Goal: Information Seeking & Learning: Learn about a topic

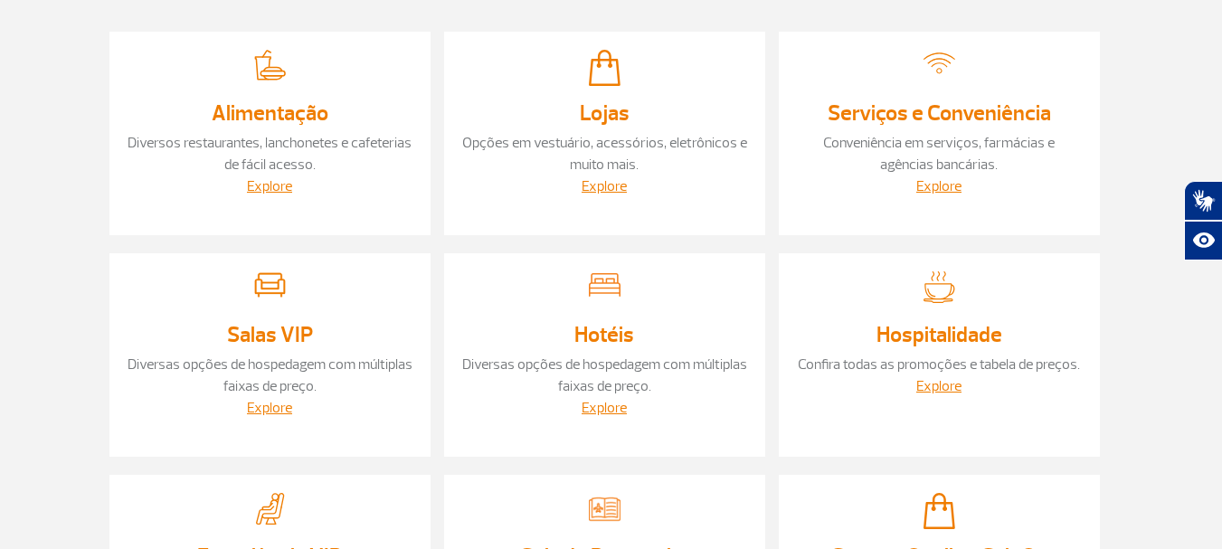
scroll to position [242, 0]
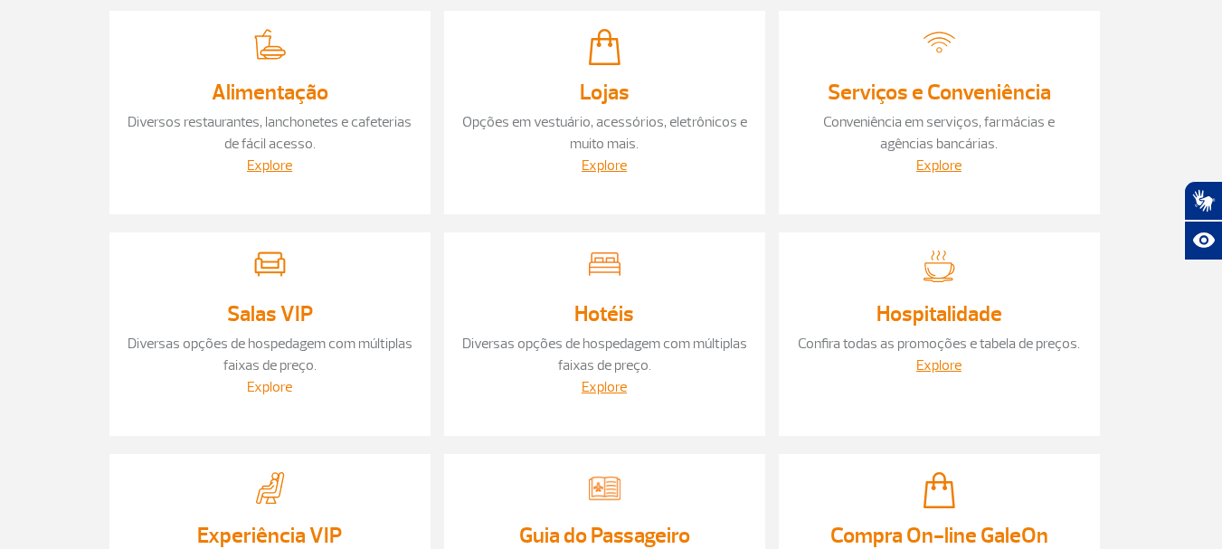
click at [256, 378] on link "Explore" at bounding box center [269, 387] width 45 height 18
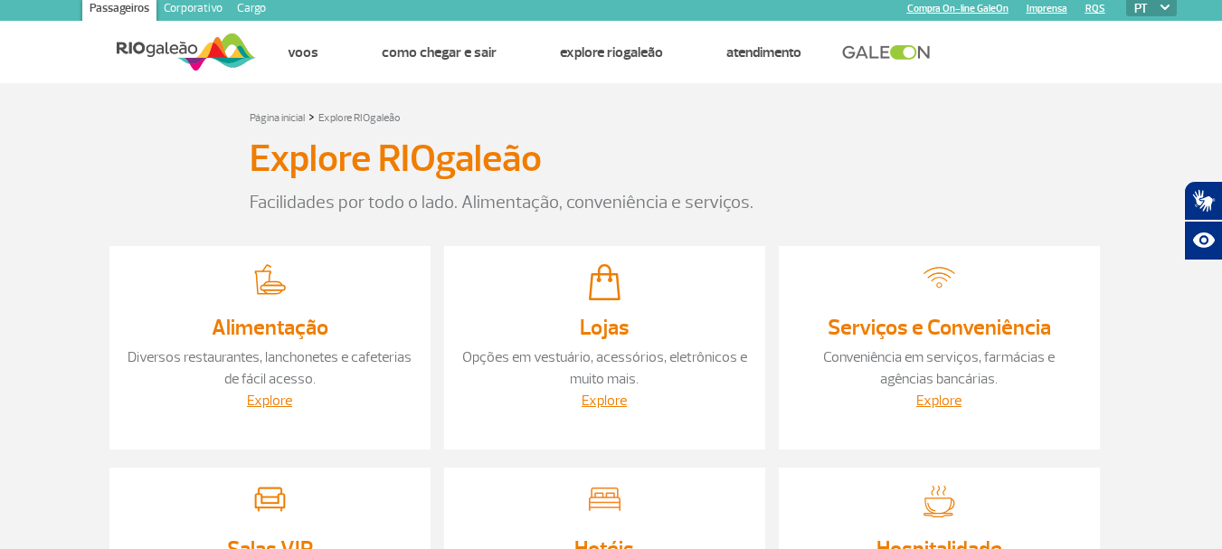
scroll to position [0, 0]
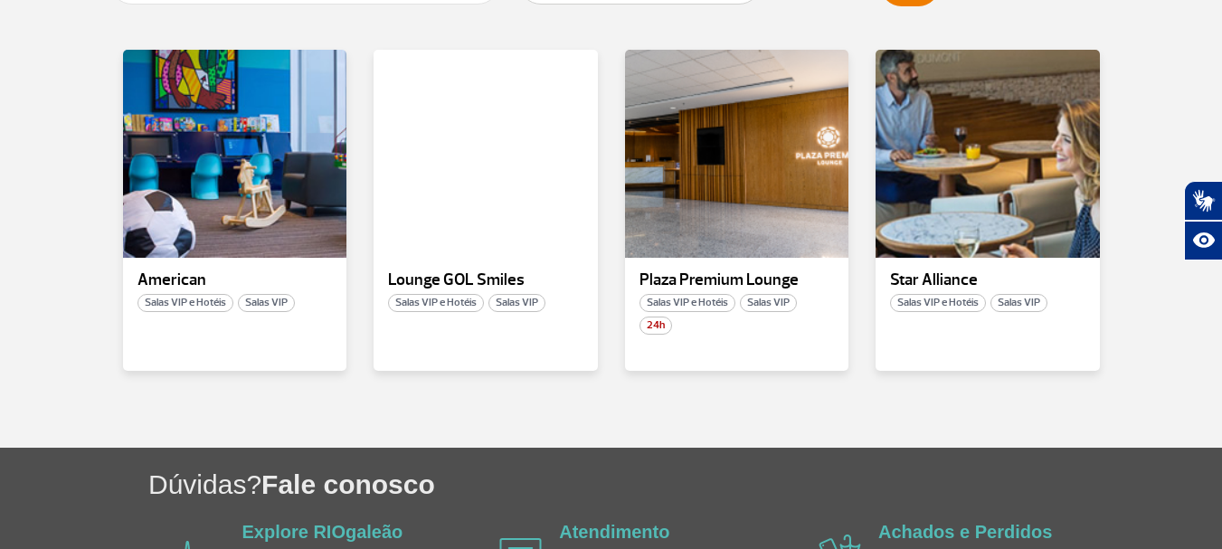
scroll to position [422, 0]
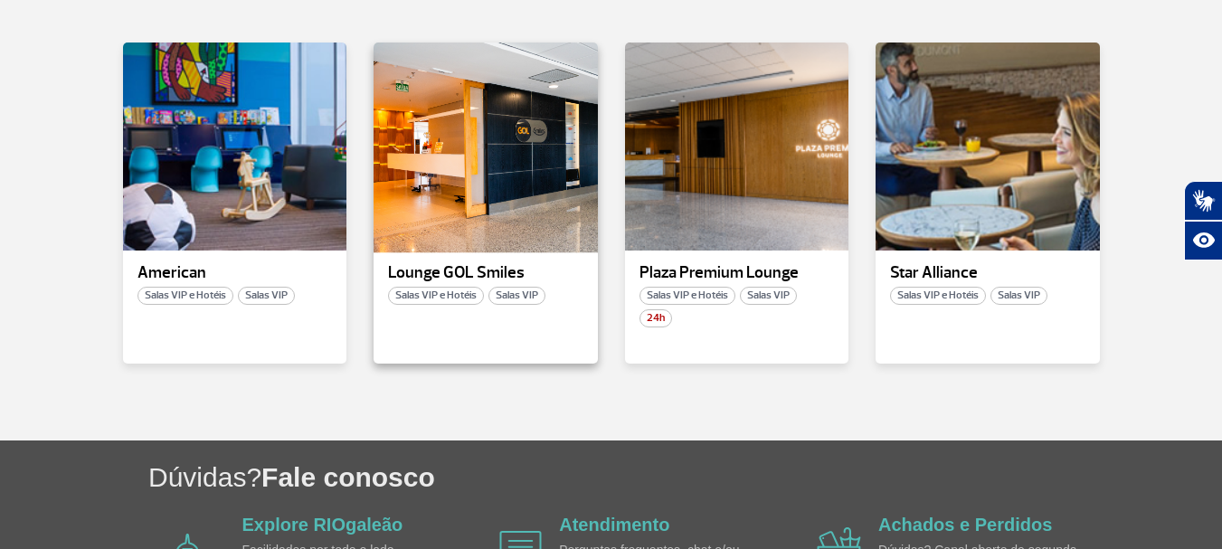
click at [461, 222] on div at bounding box center [486, 147] width 228 height 213
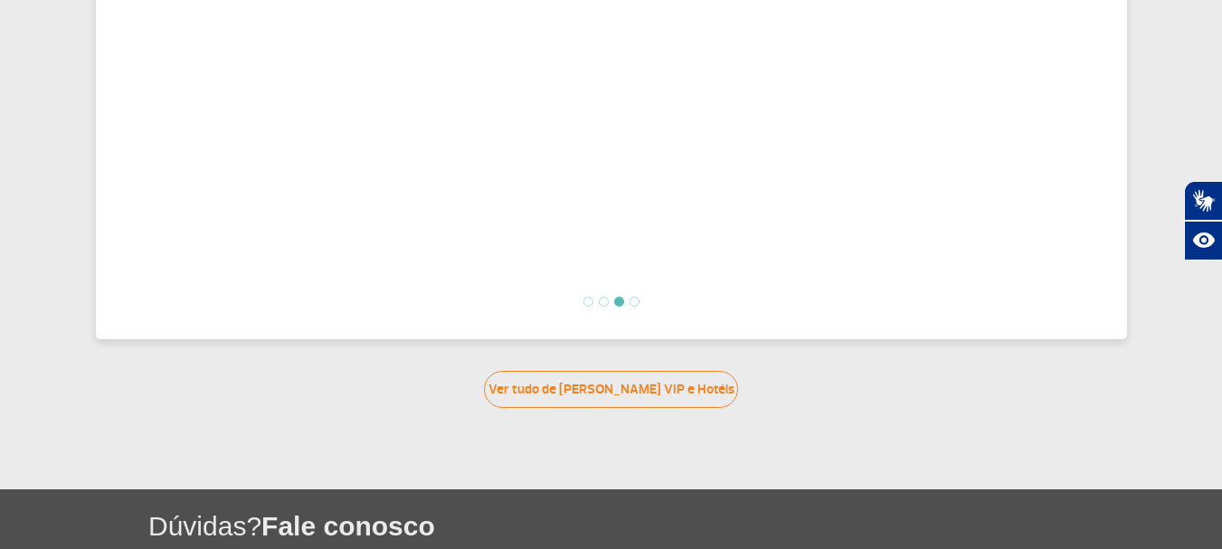
scroll to position [814, 0]
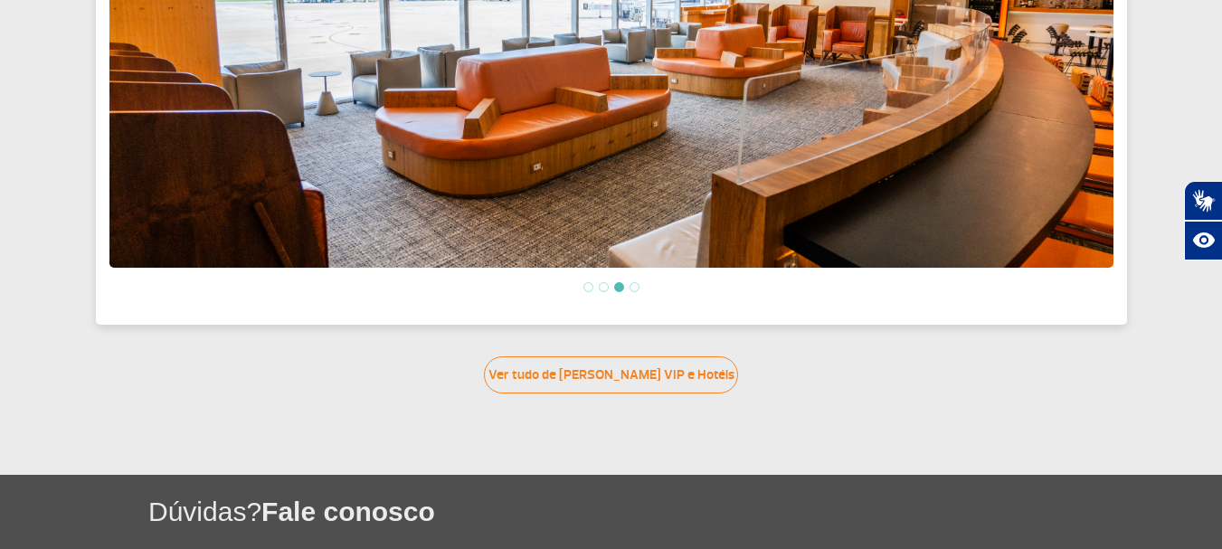
click at [634, 282] on li at bounding box center [635, 287] width 10 height 10
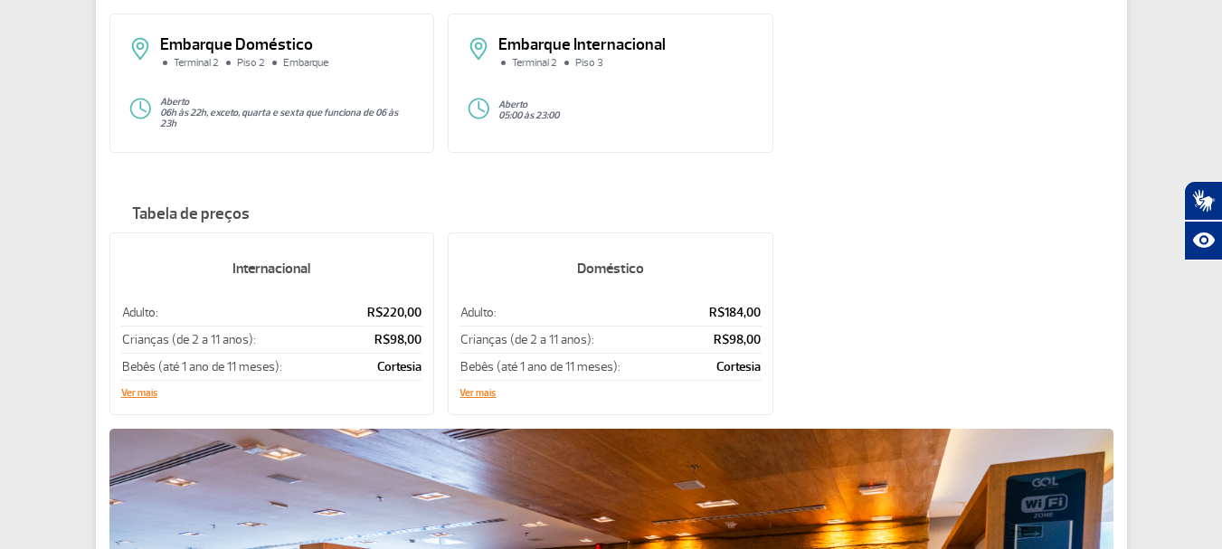
scroll to position [301, 0]
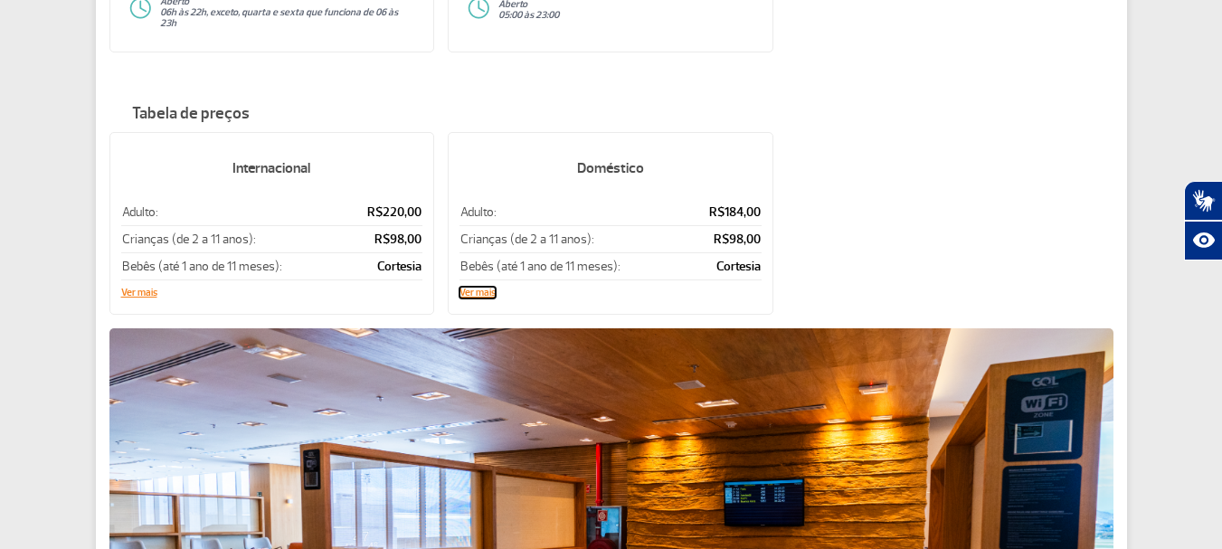
click at [470, 288] on button "Ver mais" at bounding box center [478, 293] width 36 height 11
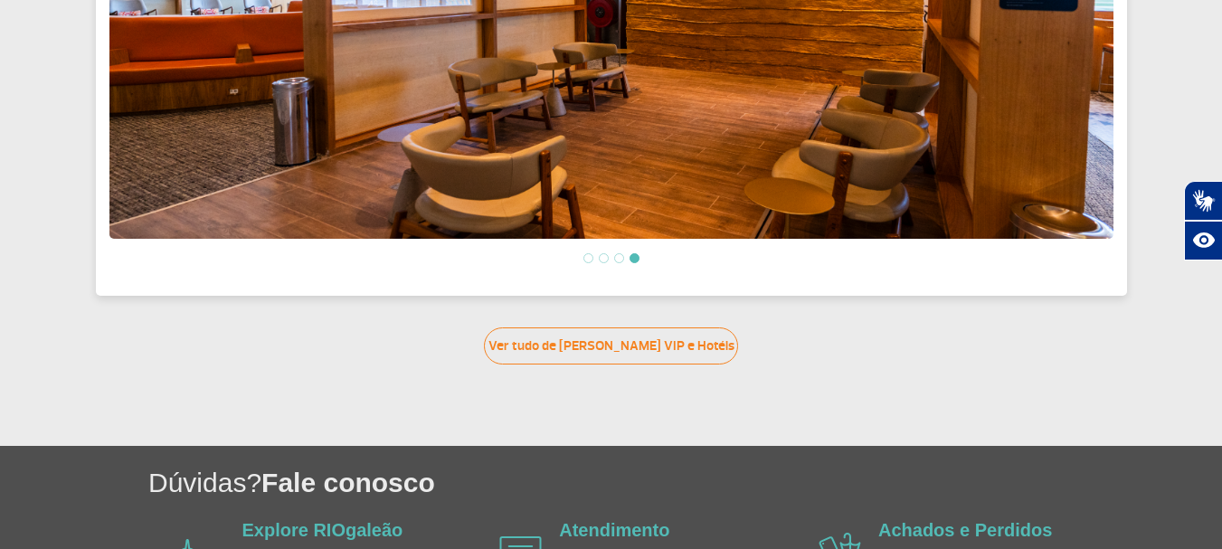
scroll to position [934, 0]
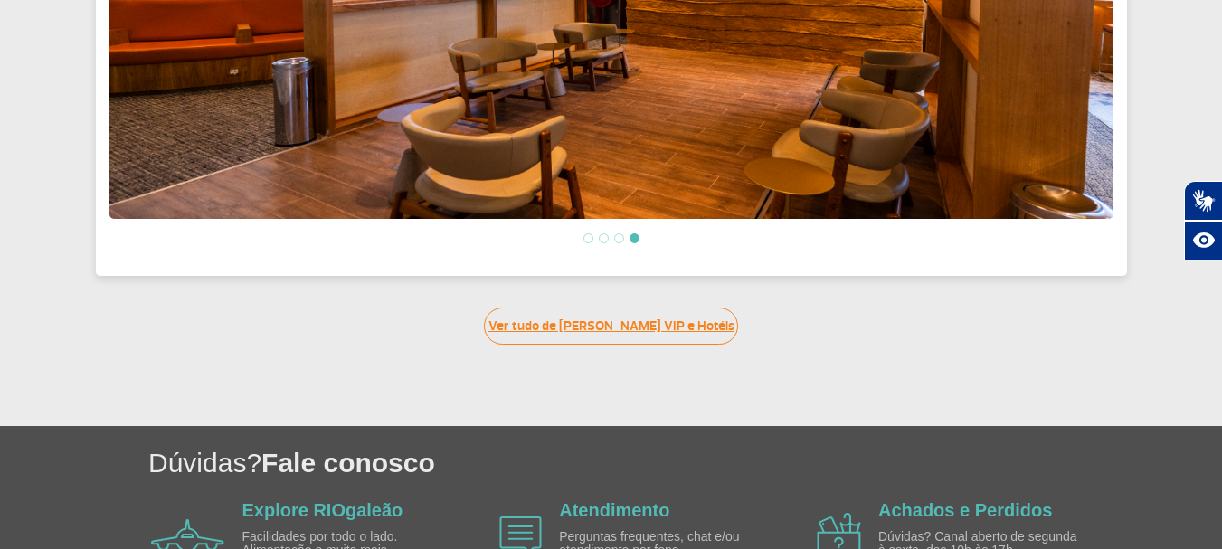
click at [591, 318] on link "Ver tudo de [PERSON_NAME] VIP e Hotéis" at bounding box center [611, 326] width 254 height 37
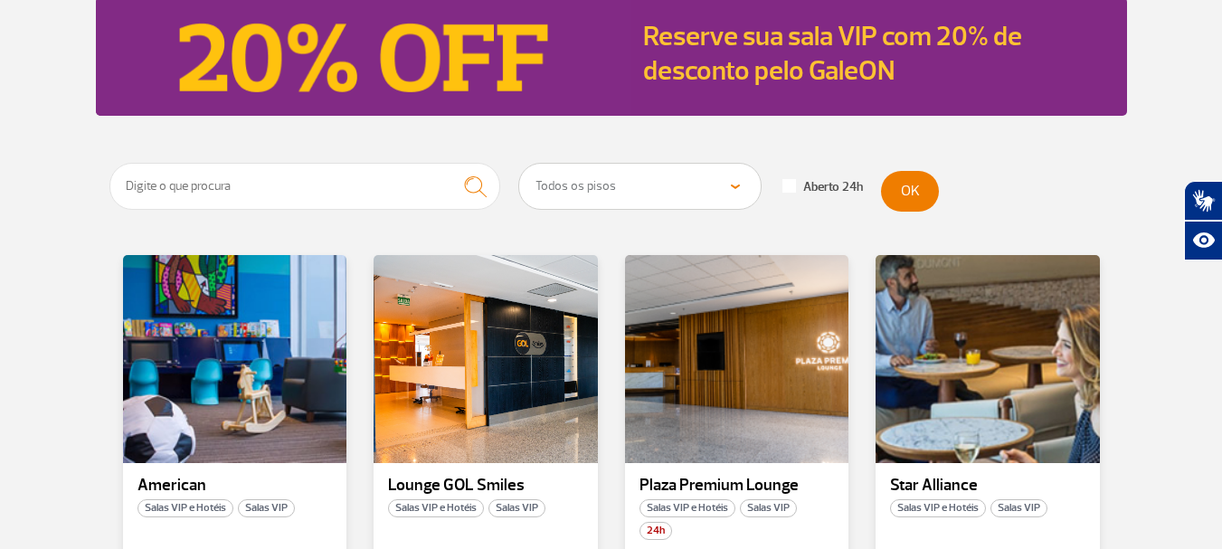
scroll to position [334, 0]
